Goal: Task Accomplishment & Management: Manage account settings

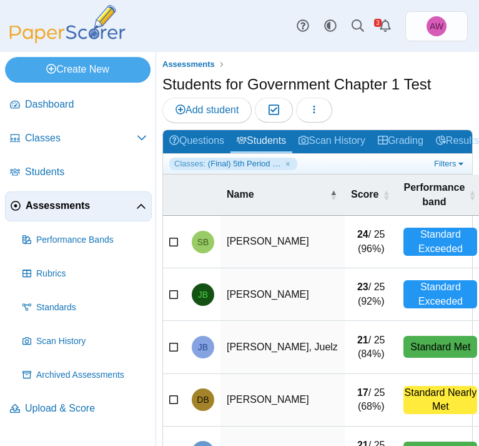
select select "**"
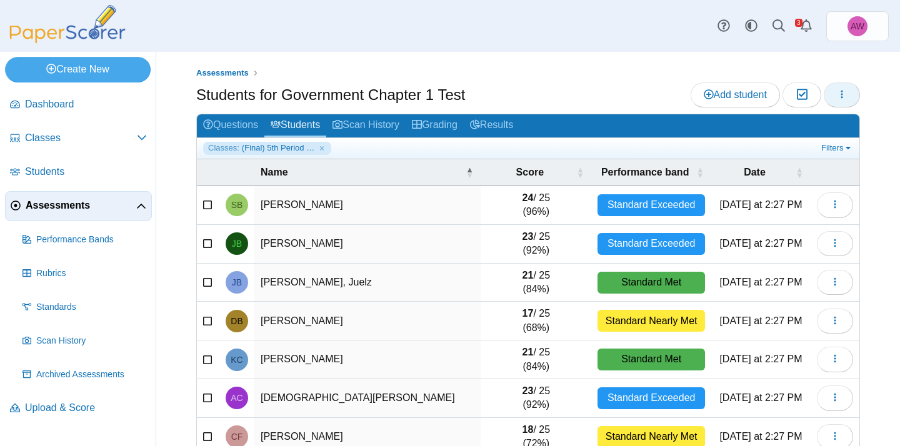
click at [479, 97] on icon "button" at bounding box center [842, 94] width 10 height 10
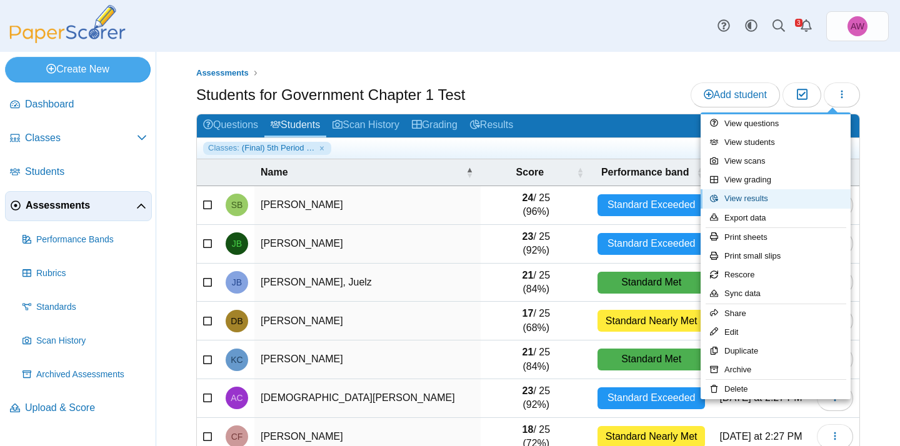
click at [479, 201] on link "View results" at bounding box center [775, 198] width 150 height 19
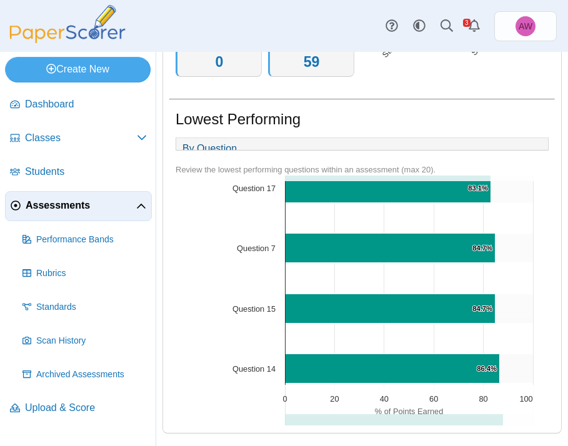
scroll to position [1000, 0]
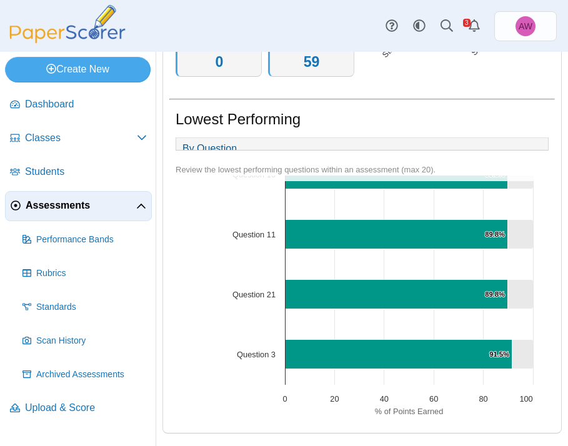
click at [94, 209] on span "Assessments" at bounding box center [81, 206] width 111 height 14
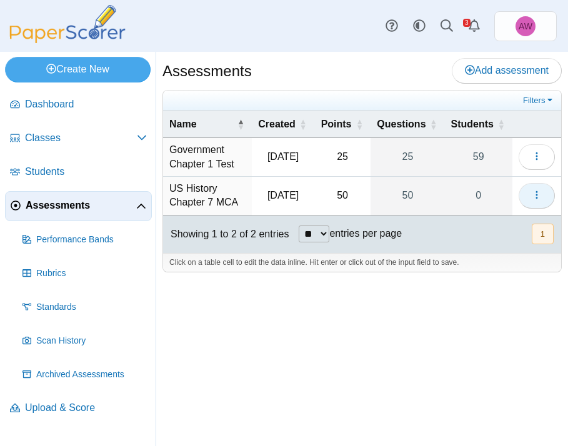
click at [540, 198] on icon "button" at bounding box center [537, 195] width 10 height 10
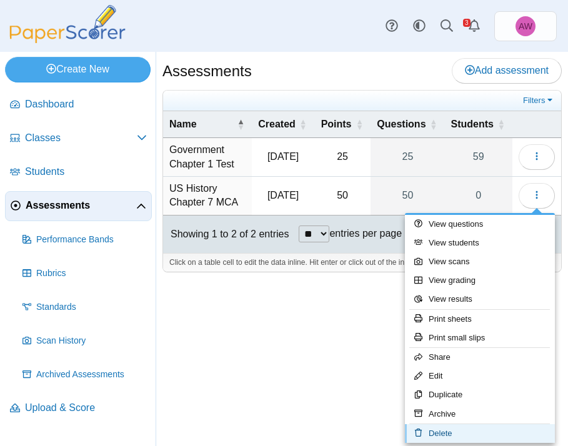
click at [473, 435] on link "Delete" at bounding box center [480, 433] width 150 height 19
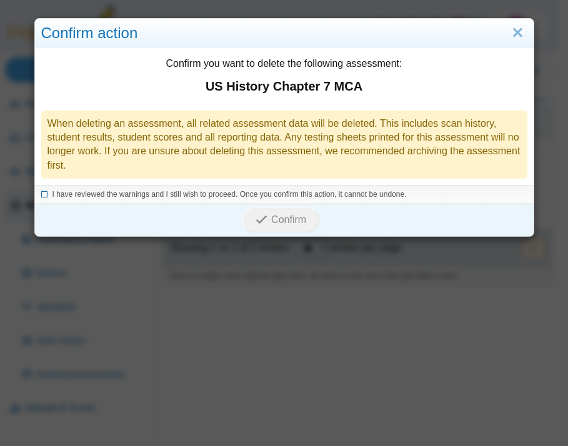
click at [206, 198] on span "I have reviewed the warnings and I still wish to proceed. Once you confirm this…" at bounding box center [229, 194] width 354 height 9
click at [275, 222] on span "Confirm" at bounding box center [288, 219] width 35 height 11
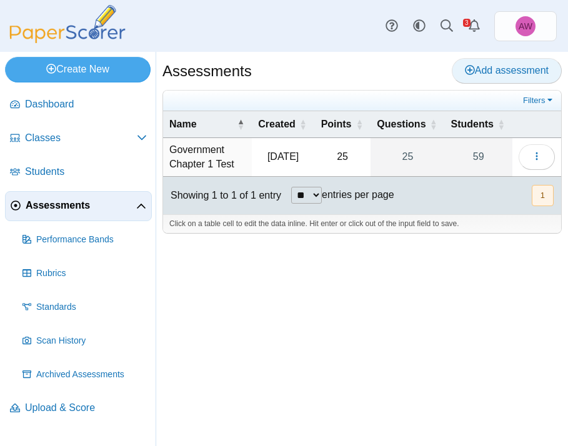
click at [502, 63] on link "Add assessment" at bounding box center [507, 70] width 110 height 25
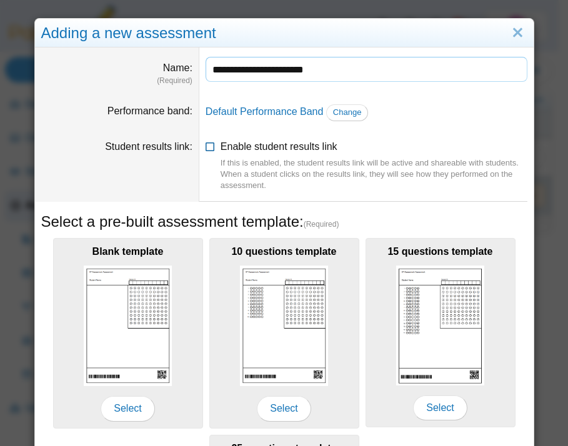
type input "**********"
click at [300, 147] on span "Enable student results link If this is enabled, the student results link will b…" at bounding box center [374, 166] width 307 height 51
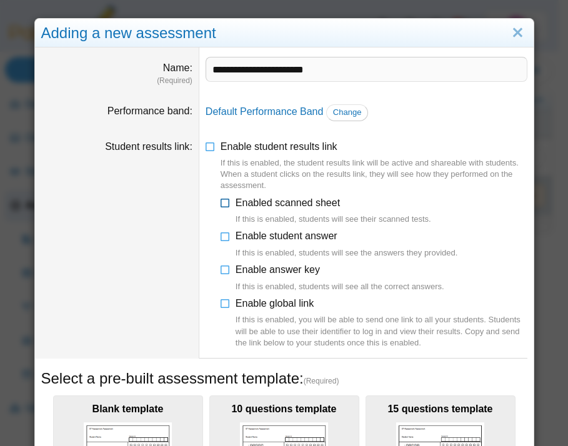
click at [325, 203] on span "Enabled scanned sheet If this is enabled, students will see their scanned tests." at bounding box center [334, 211] width 196 height 28
click at [322, 242] on label "Enable student answer If this is enabled, students will see the answers they pr…" at bounding box center [347, 243] width 222 height 29
click at [313, 267] on span "Enable answer key If this is enabled, students will see all the correct answers." at bounding box center [340, 278] width 209 height 28
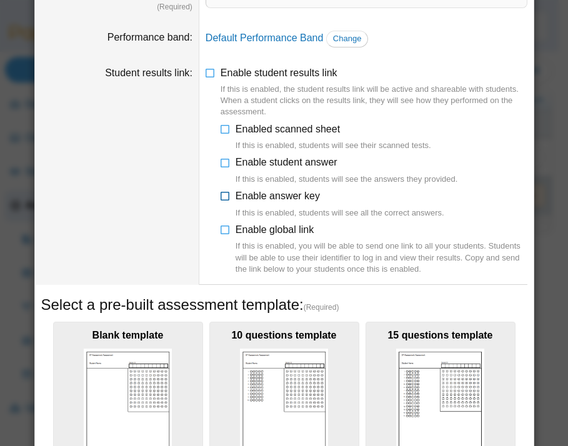
scroll to position [74, 0]
click at [392, 264] on div "If this is enabled, you will be able to send one link to all your students. Stu…" at bounding box center [382, 257] width 292 height 34
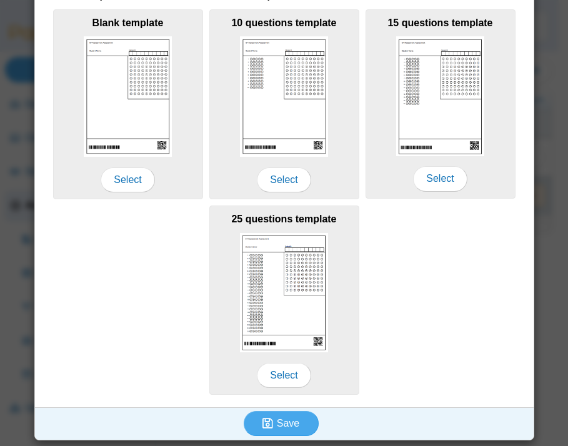
scroll to position [419, 0]
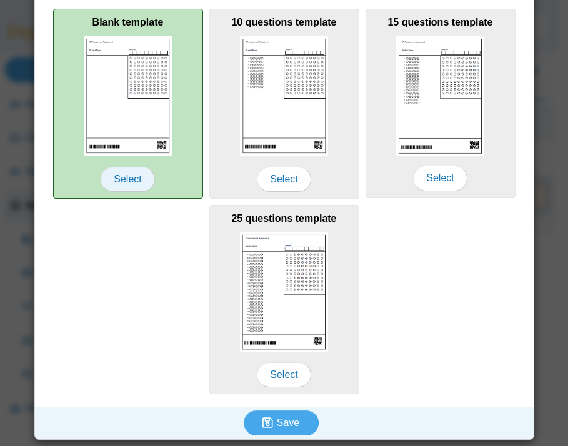
click at [131, 183] on span "Select" at bounding box center [128, 179] width 54 height 25
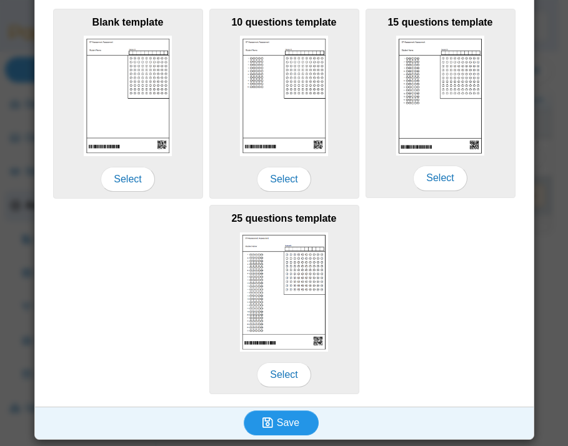
click at [294, 424] on button "Save" at bounding box center [281, 423] width 75 height 25
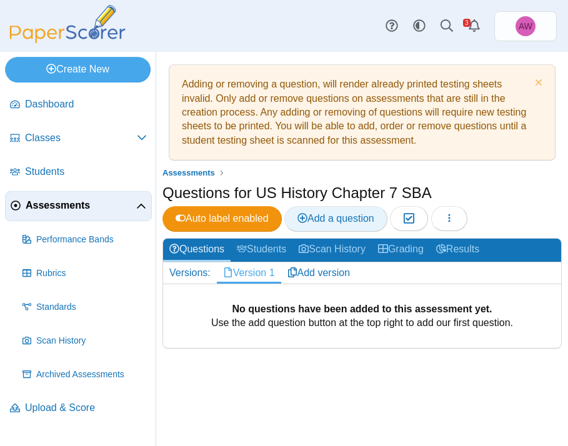
click at [367, 218] on span "Add a question" at bounding box center [335, 218] width 77 height 11
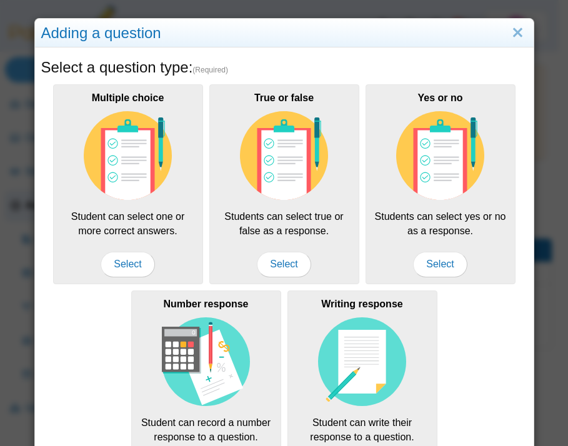
scroll to position [181, 0]
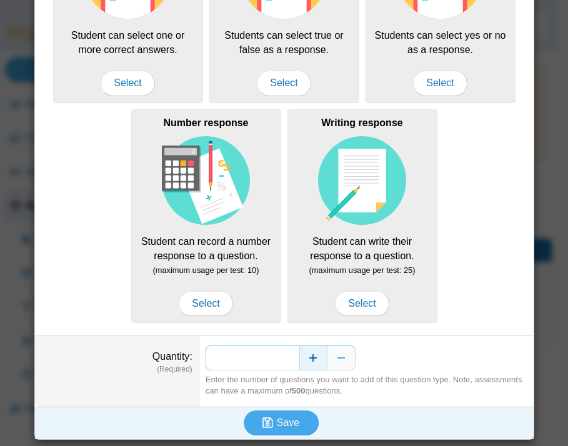
drag, startPoint x: 283, startPoint y: 357, endPoint x: 296, endPoint y: 359, distance: 12.6
click at [296, 359] on div "*" at bounding box center [367, 358] width 322 height 25
type input "**"
click at [270, 423] on icon "submit" at bounding box center [269, 423] width 14 height 14
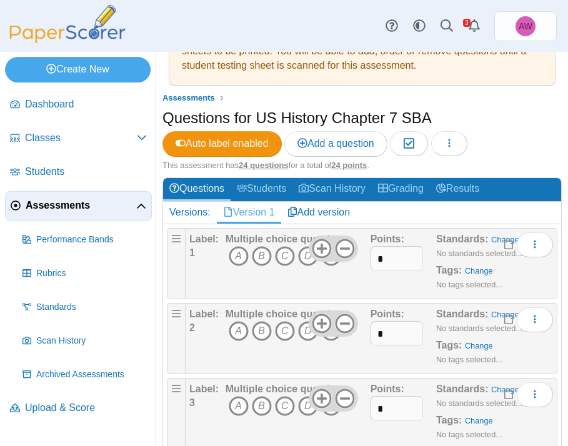
scroll to position [102, 0]
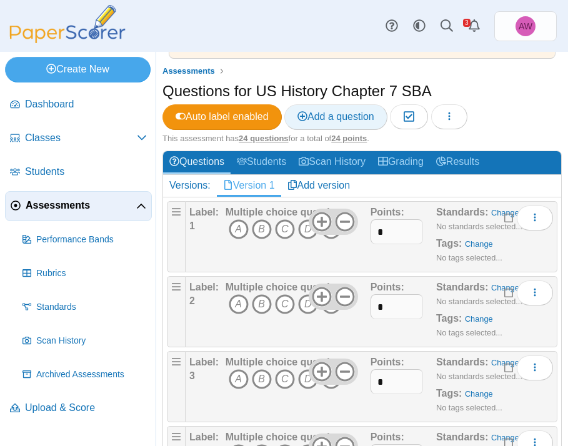
click at [324, 122] on span "Add a question" at bounding box center [335, 116] width 77 height 11
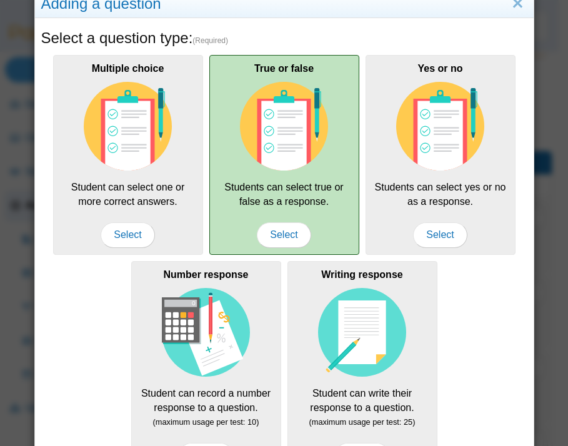
scroll to position [0, 0]
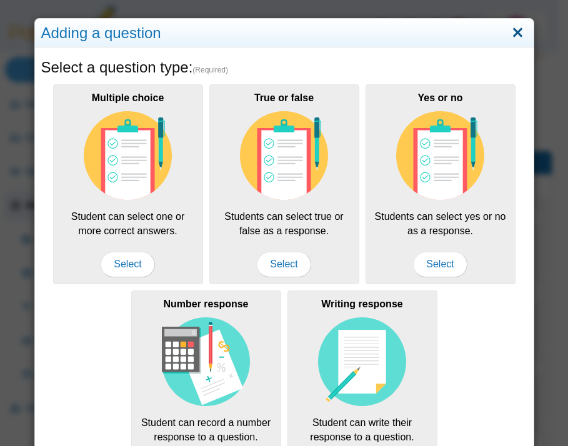
click at [508, 34] on link "Close" at bounding box center [517, 32] width 19 height 21
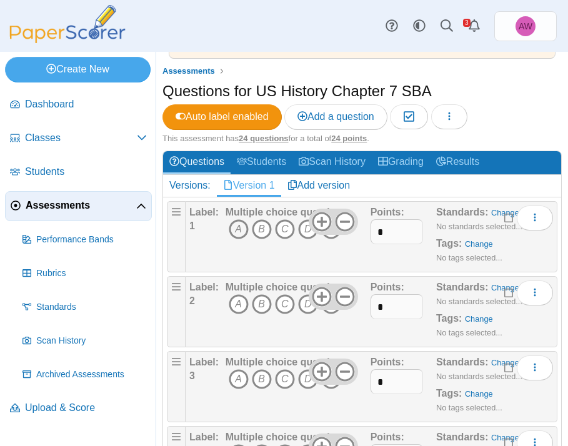
click at [234, 229] on icon "A" at bounding box center [239, 229] width 20 height 20
click at [284, 308] on icon "C" at bounding box center [285, 304] width 20 height 20
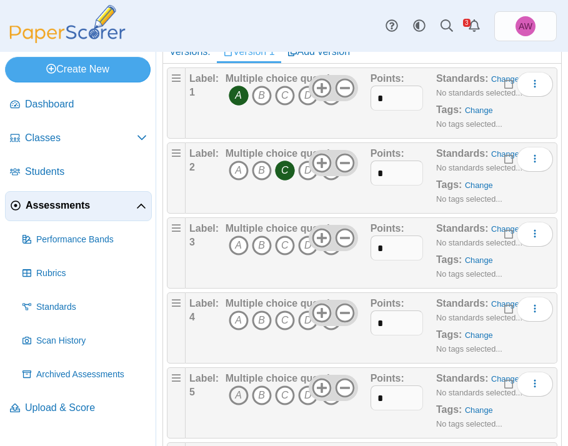
scroll to position [285, 0]
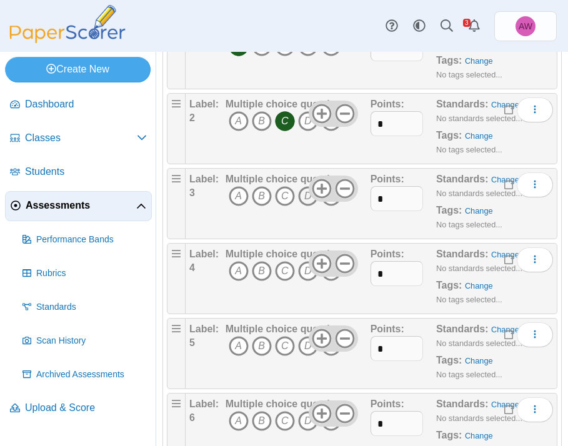
click at [300, 197] on icon "D" at bounding box center [308, 196] width 20 height 20
click at [262, 274] on icon "B" at bounding box center [262, 271] width 20 height 20
click at [229, 274] on icon "A" at bounding box center [239, 271] width 20 height 20
click at [266, 274] on icon "B" at bounding box center [262, 271] width 20 height 20
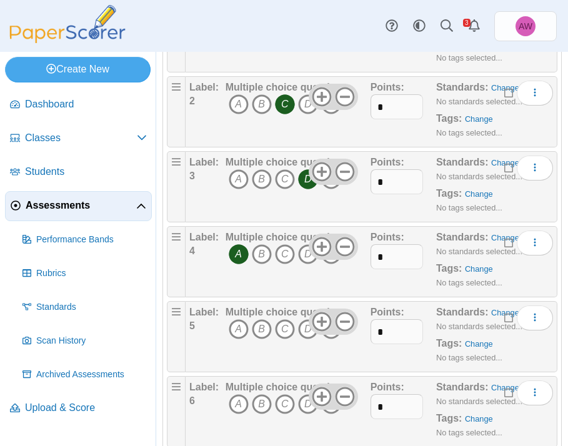
scroll to position [302, 0]
click at [289, 333] on icon "C" at bounding box center [285, 329] width 20 height 20
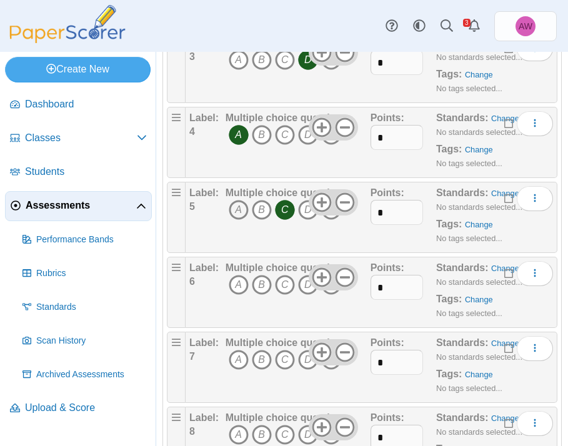
scroll to position [484, 0]
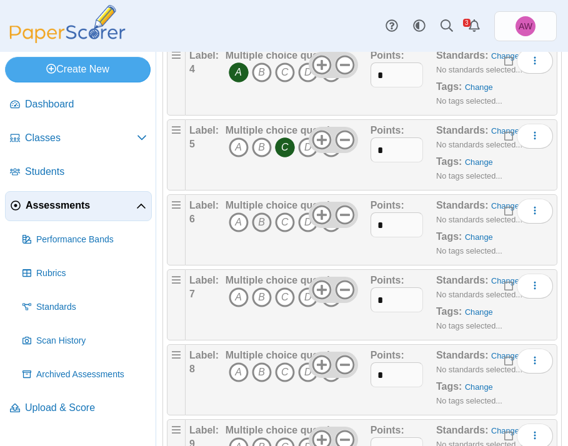
click at [259, 221] on icon "B" at bounding box center [262, 222] width 20 height 20
click at [241, 296] on icon "A" at bounding box center [239, 297] width 20 height 20
click at [241, 371] on icon "A" at bounding box center [239, 372] width 20 height 20
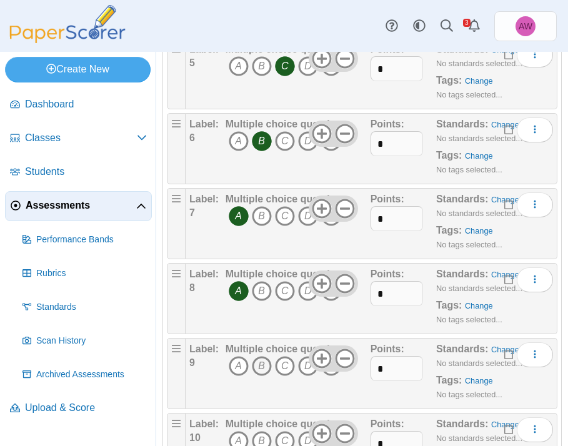
click at [259, 370] on icon "B" at bounding box center [262, 366] width 20 height 20
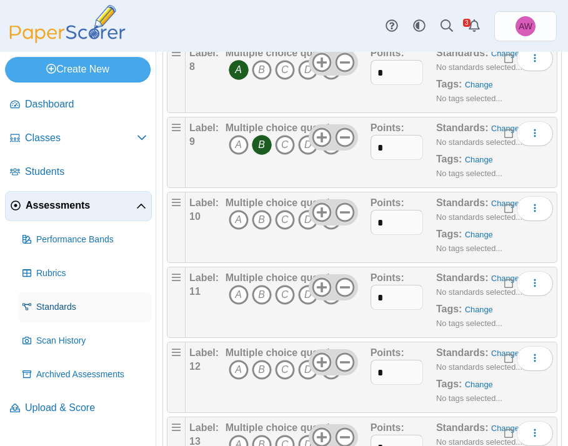
scroll to position [787, 0]
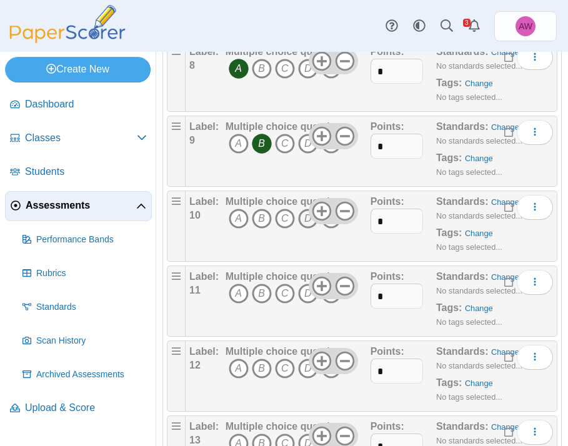
click at [307, 223] on icon "D" at bounding box center [308, 219] width 20 height 20
click at [237, 298] on icon "A" at bounding box center [239, 294] width 20 height 20
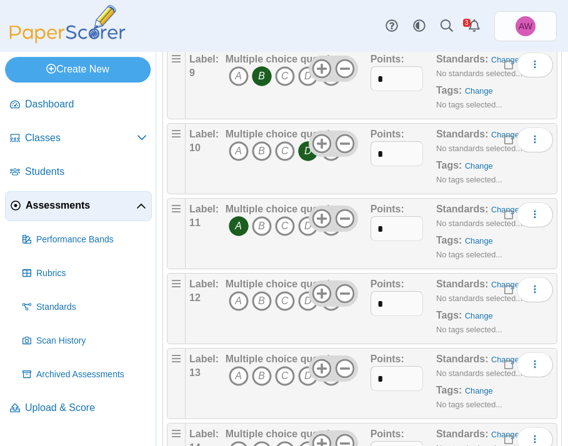
scroll to position [856, 0]
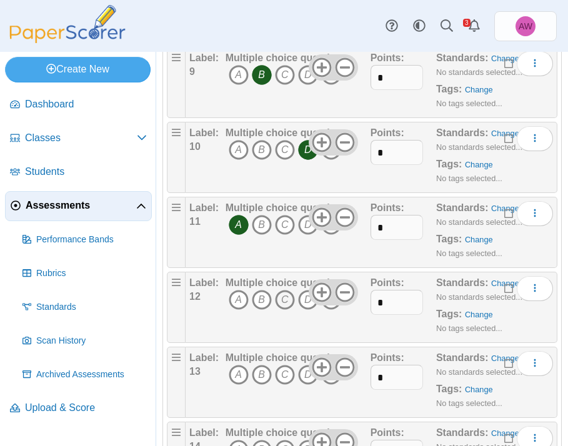
click at [284, 304] on icon "C" at bounding box center [285, 300] width 20 height 20
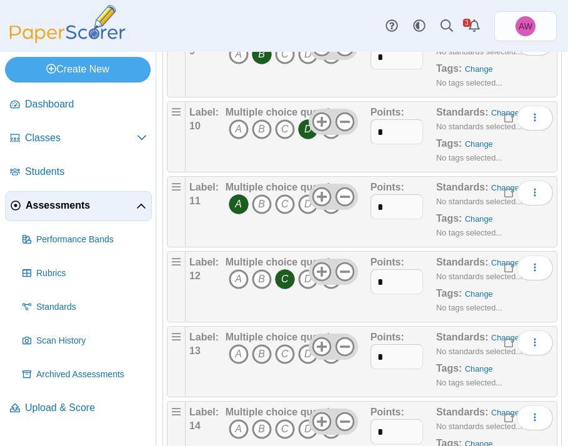
click at [264, 358] on icon "B" at bounding box center [262, 354] width 20 height 20
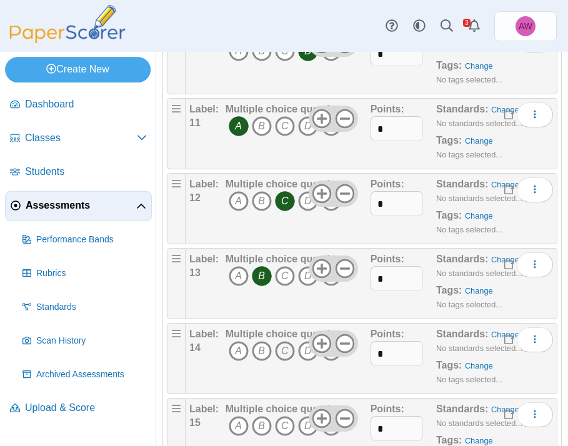
scroll to position [955, 0]
click at [331, 359] on icon "E" at bounding box center [331, 351] width 20 height 20
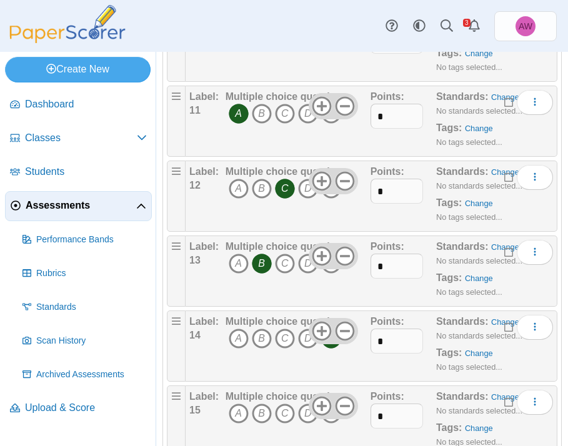
scroll to position [1103, 0]
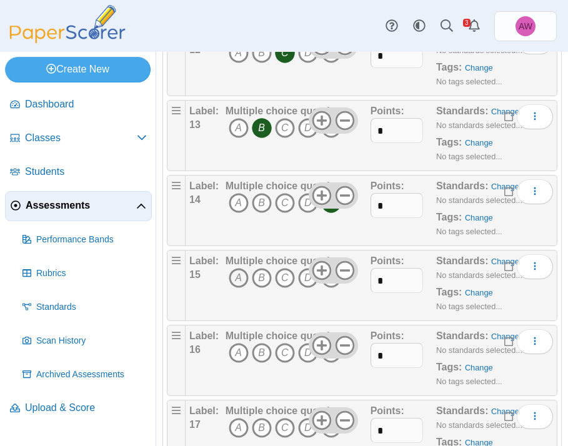
click at [240, 282] on icon "A" at bounding box center [239, 278] width 20 height 20
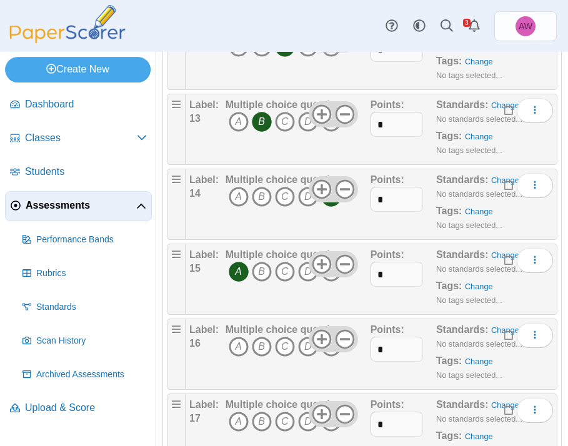
scroll to position [1122, 0]
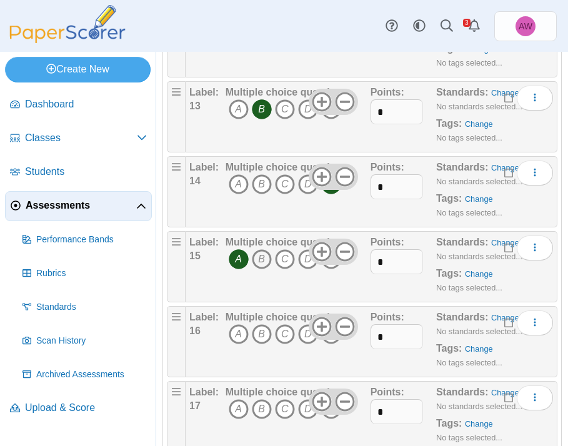
click at [264, 260] on icon "B" at bounding box center [262, 259] width 20 height 20
click at [242, 258] on icon "A" at bounding box center [239, 259] width 20 height 20
click at [237, 339] on icon "A" at bounding box center [239, 334] width 20 height 20
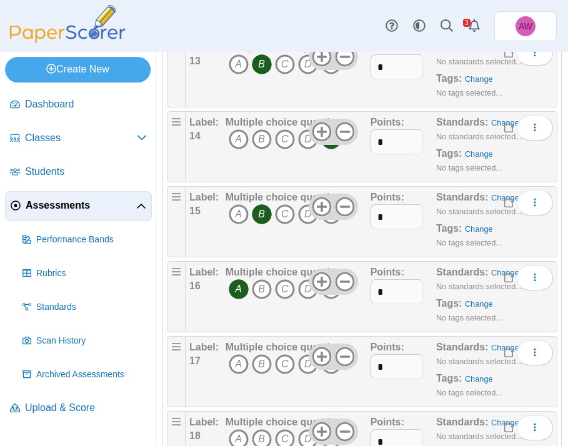
scroll to position [1230, 0]
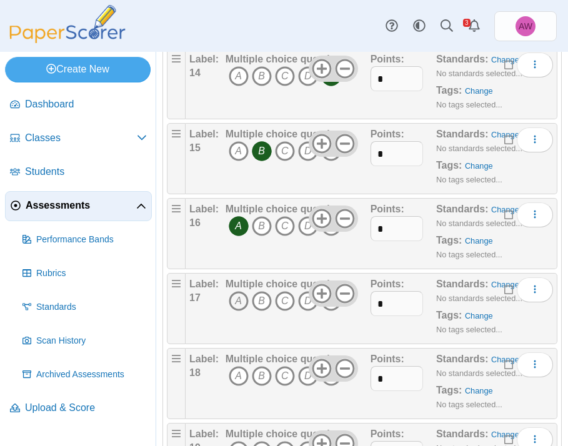
click at [241, 307] on icon "A" at bounding box center [239, 301] width 20 height 20
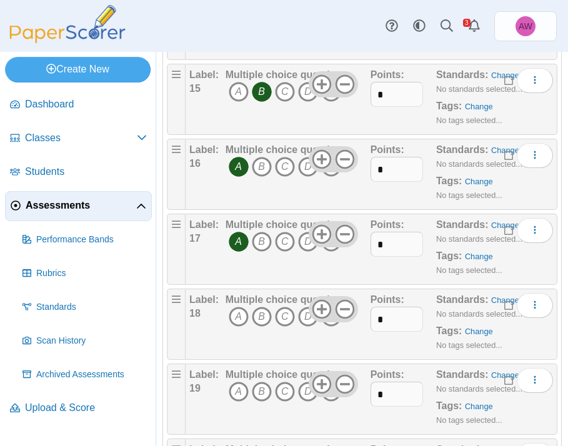
scroll to position [1295, 0]
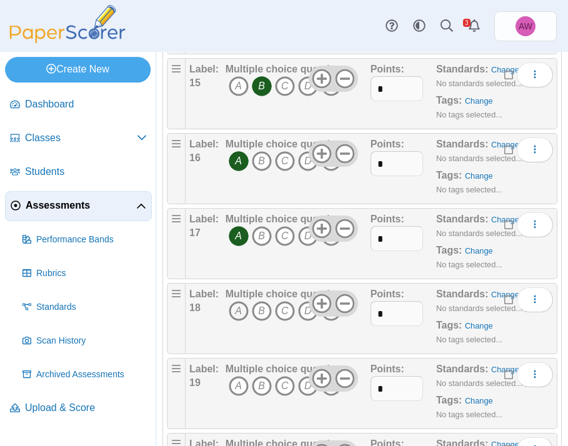
click at [241, 316] on icon "A" at bounding box center [239, 311] width 20 height 20
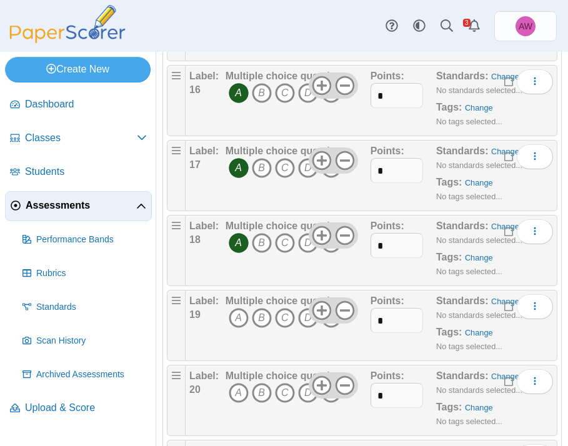
scroll to position [1372, 0]
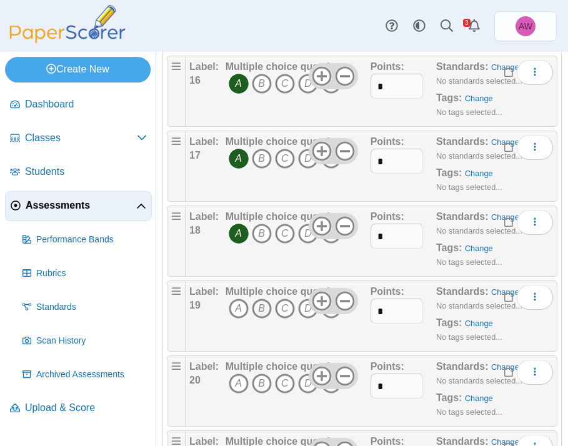
click at [259, 310] on icon "B" at bounding box center [262, 309] width 20 height 20
click at [264, 382] on icon "B" at bounding box center [262, 384] width 20 height 20
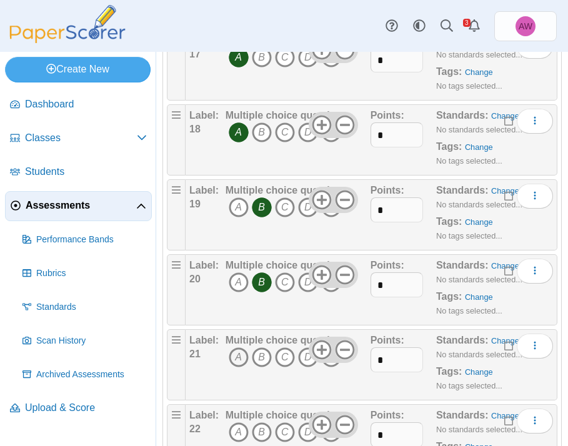
scroll to position [1480, 0]
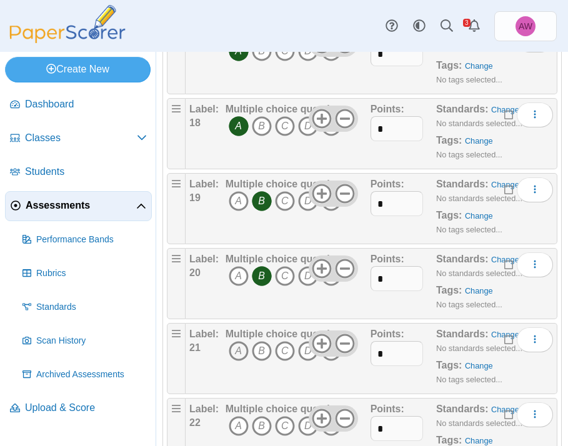
click at [238, 354] on icon "A" at bounding box center [239, 351] width 20 height 20
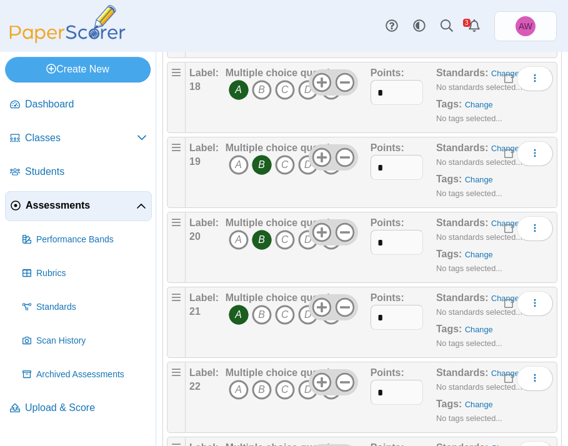
scroll to position [1583, 0]
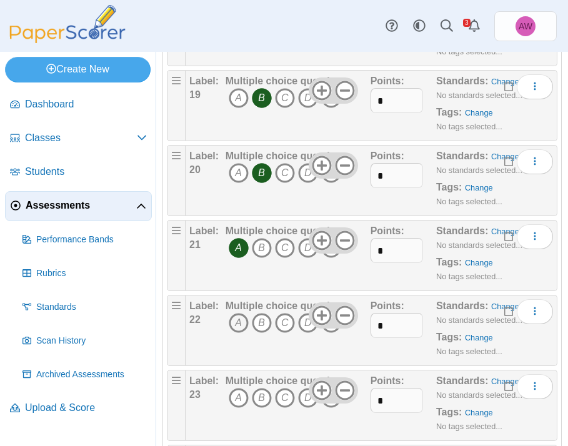
click at [242, 325] on icon "A" at bounding box center [239, 323] width 20 height 20
click at [283, 326] on icon "C" at bounding box center [285, 323] width 20 height 20
click at [331, 332] on icon "E" at bounding box center [331, 323] width 20 height 20
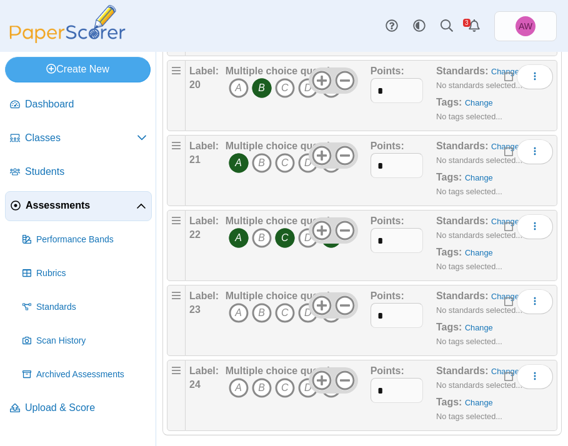
scroll to position [1681, 0]
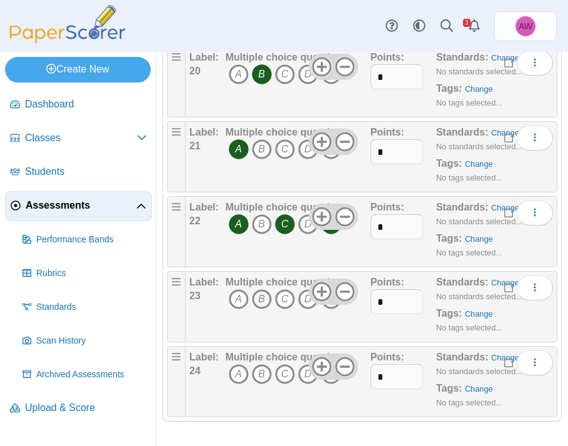
click at [265, 298] on icon "B" at bounding box center [262, 299] width 20 height 20
click at [254, 372] on icon "B" at bounding box center [262, 374] width 20 height 20
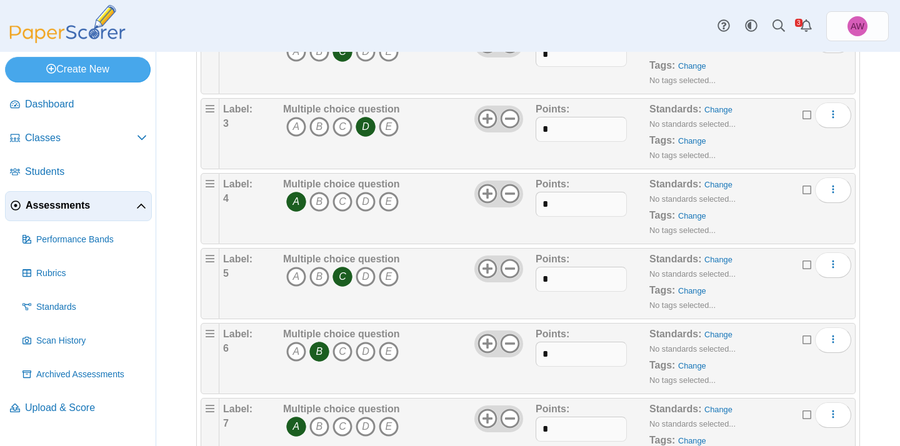
scroll to position [0, 0]
